Goal: Task Accomplishment & Management: Manage account settings

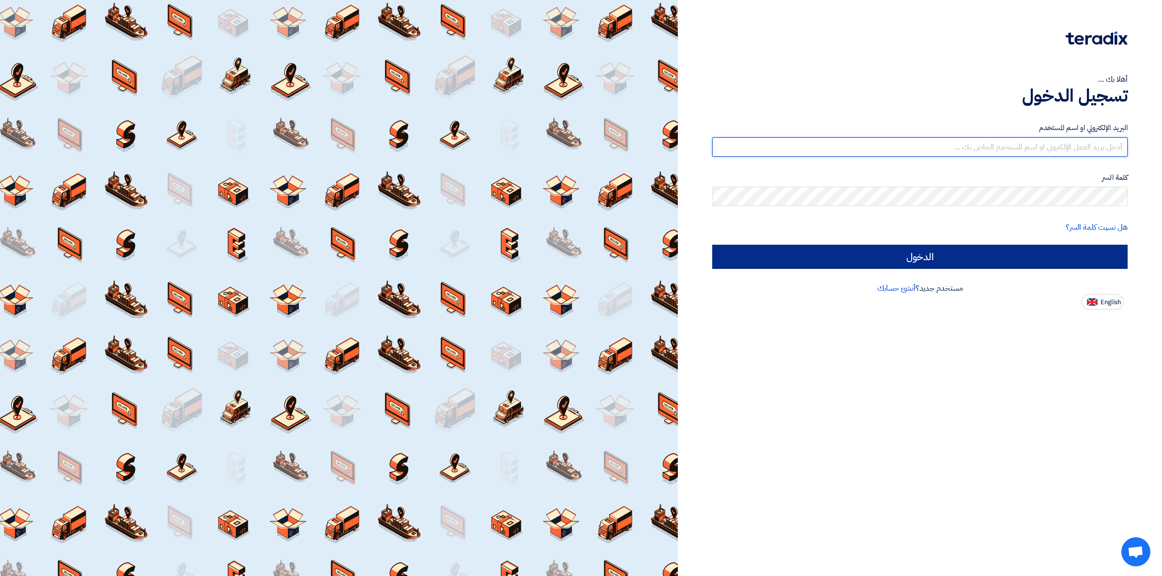
type input "[EMAIL_ADDRESS][DOMAIN_NAME]"
click at [848, 258] on input "الدخول" at bounding box center [919, 257] width 415 height 24
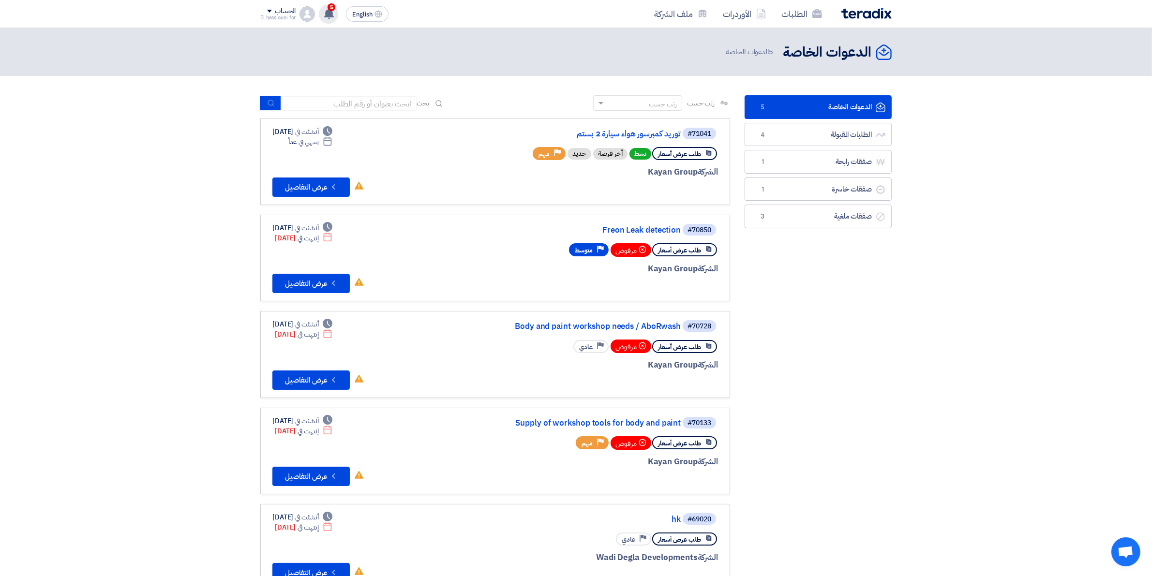
click at [332, 16] on use at bounding box center [329, 13] width 10 height 11
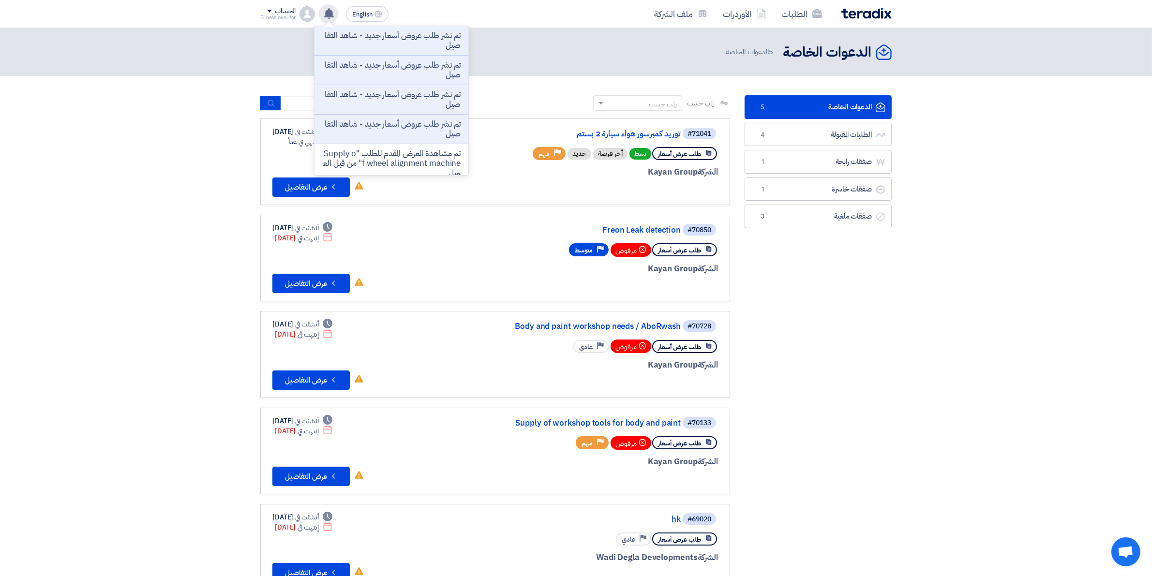
click at [332, 16] on use at bounding box center [329, 13] width 10 height 11
